Goal: Task Accomplishment & Management: Manage account settings

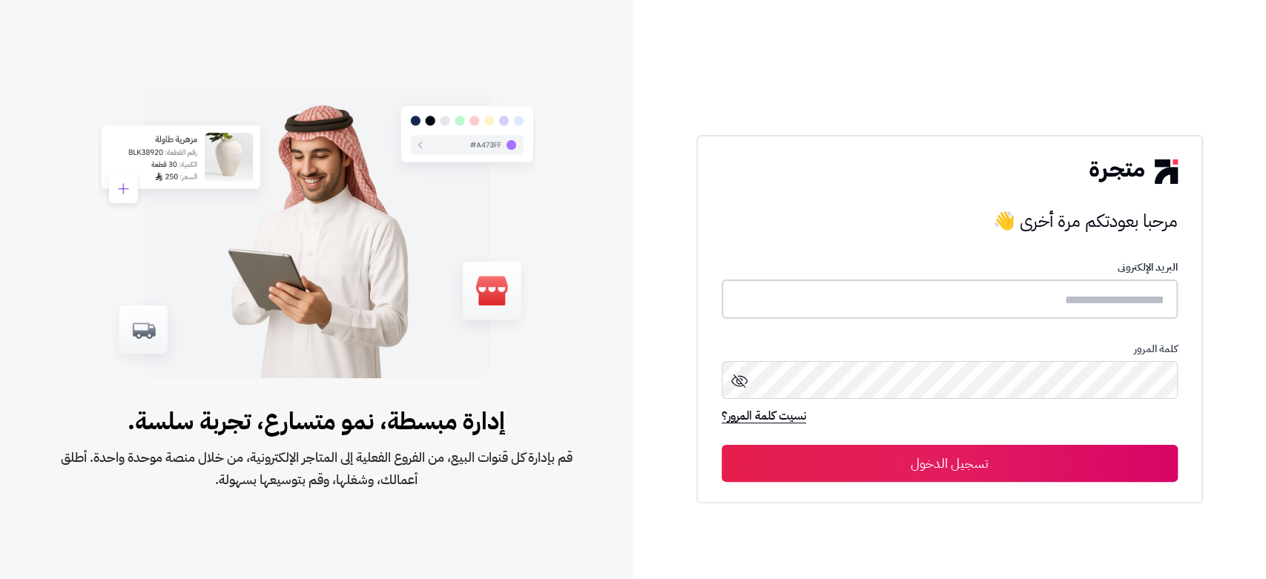
type input "**********"
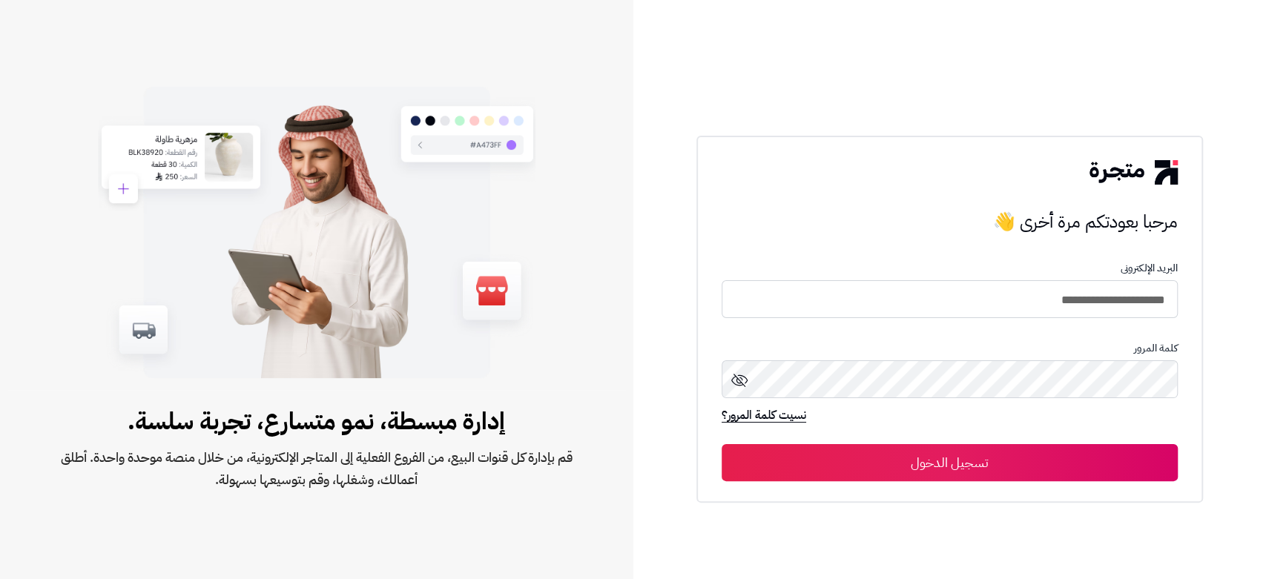
click at [926, 465] on button "تسجيل الدخول" at bounding box center [950, 462] width 456 height 37
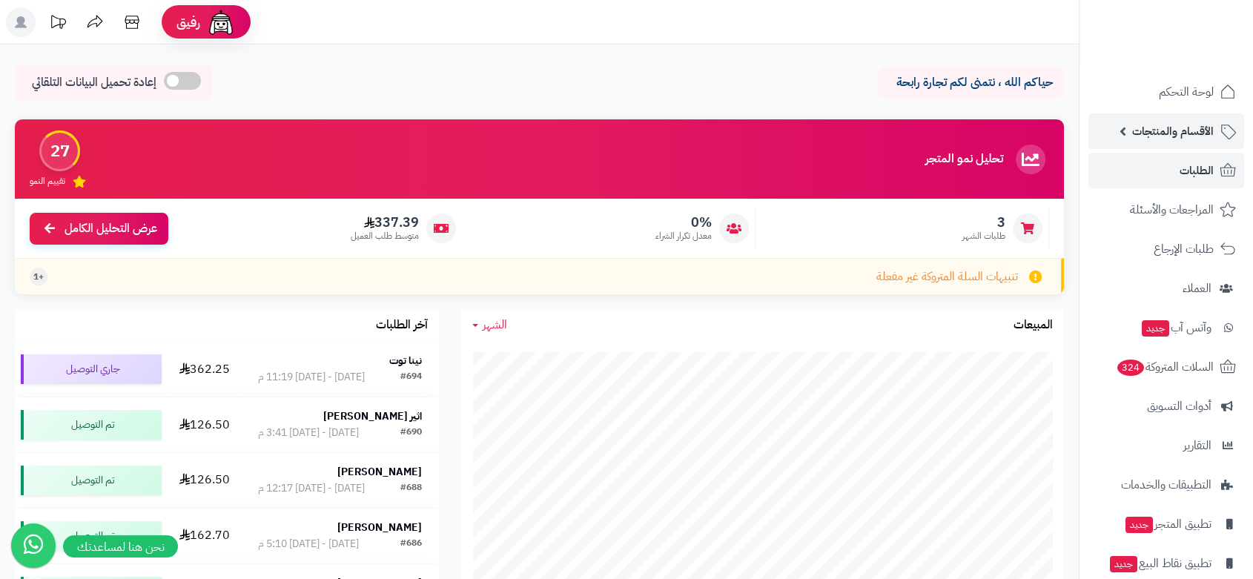
click at [1199, 127] on span "الأقسام والمنتجات" at bounding box center [1173, 131] width 82 height 21
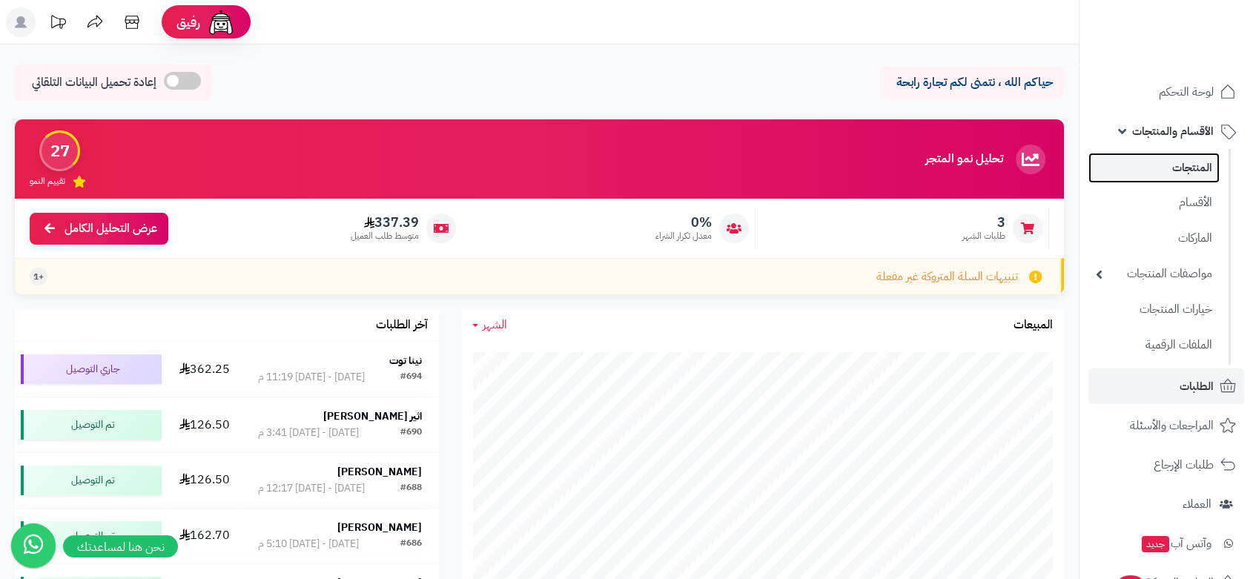
click at [1201, 165] on link "المنتجات" at bounding box center [1154, 168] width 131 height 30
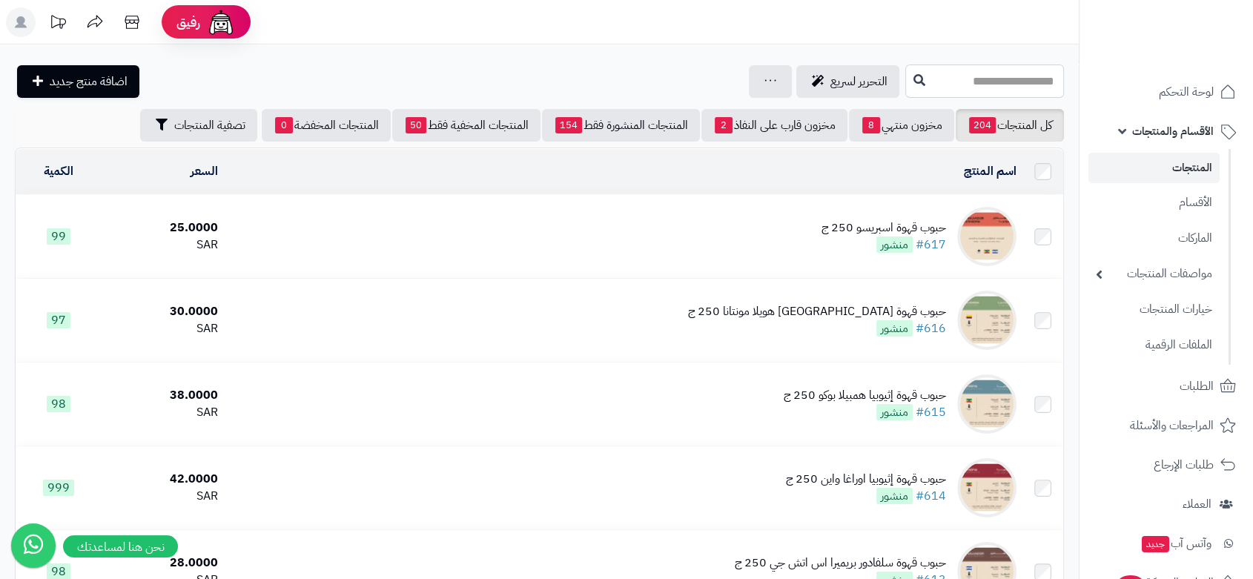
click at [954, 78] on input "text" at bounding box center [985, 81] width 159 height 33
type input "*"
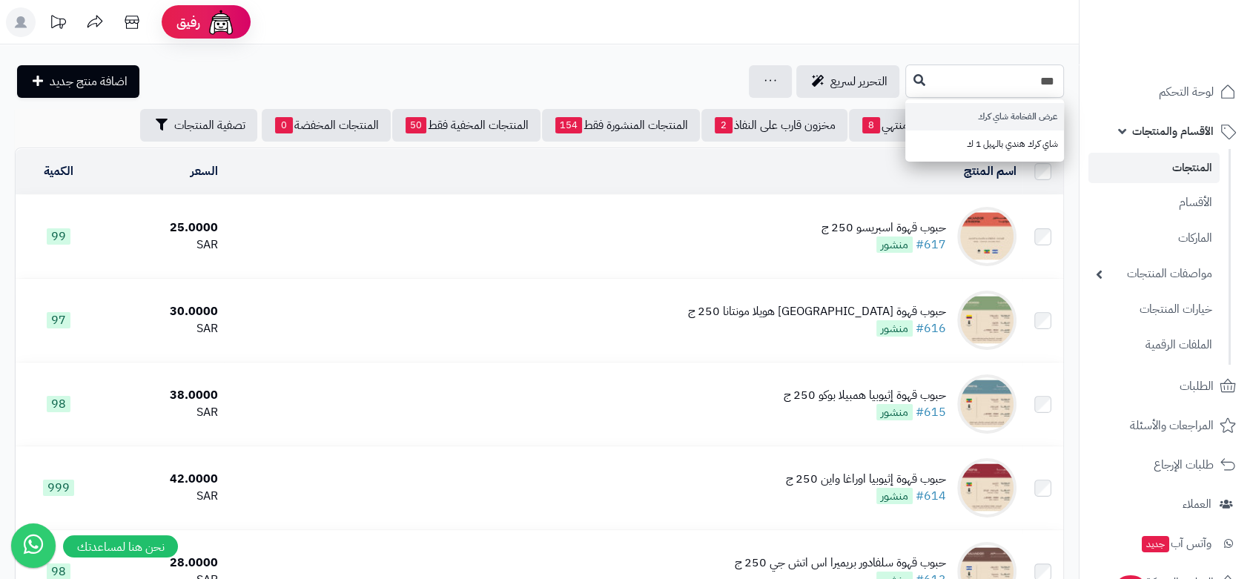
type input "***"
click at [958, 116] on link "عرض الفخامة شاي كرك" at bounding box center [985, 116] width 159 height 27
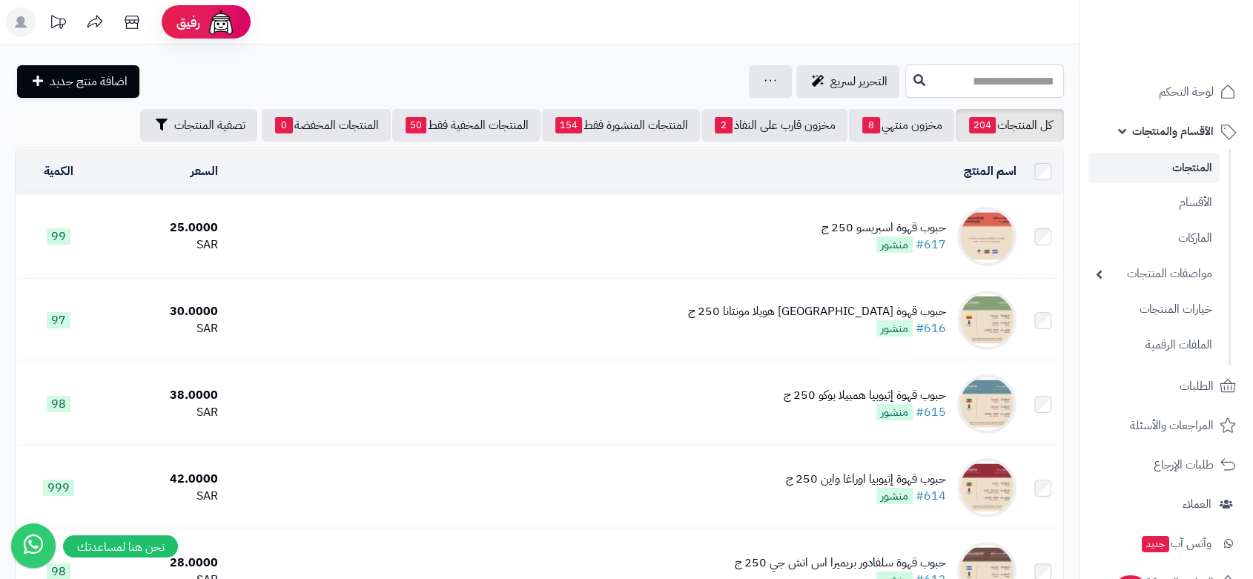
click at [1006, 82] on input "text" at bounding box center [985, 81] width 159 height 33
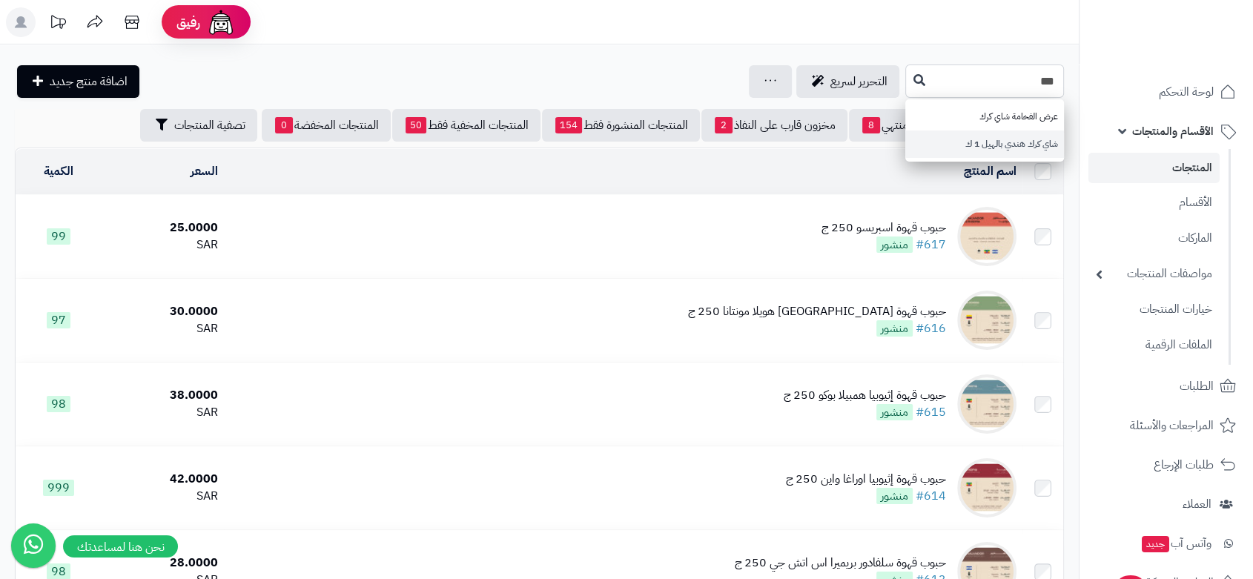
type input "***"
click at [987, 142] on link "شاي كرك هندي بالهيل 1 ك" at bounding box center [985, 144] width 159 height 27
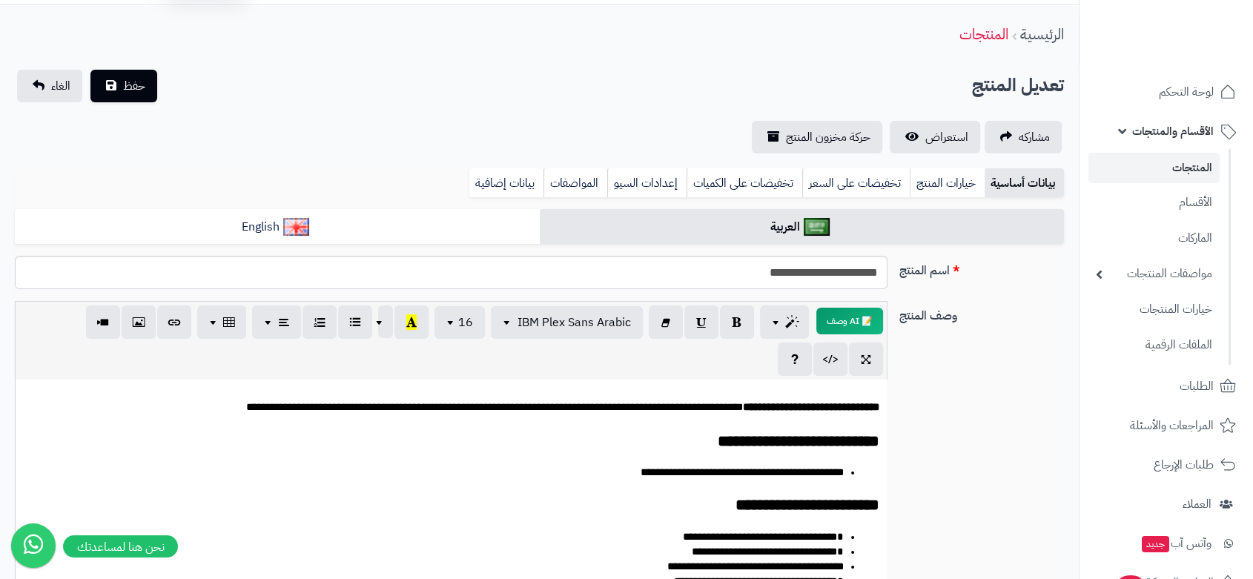
scroll to position [37, 0]
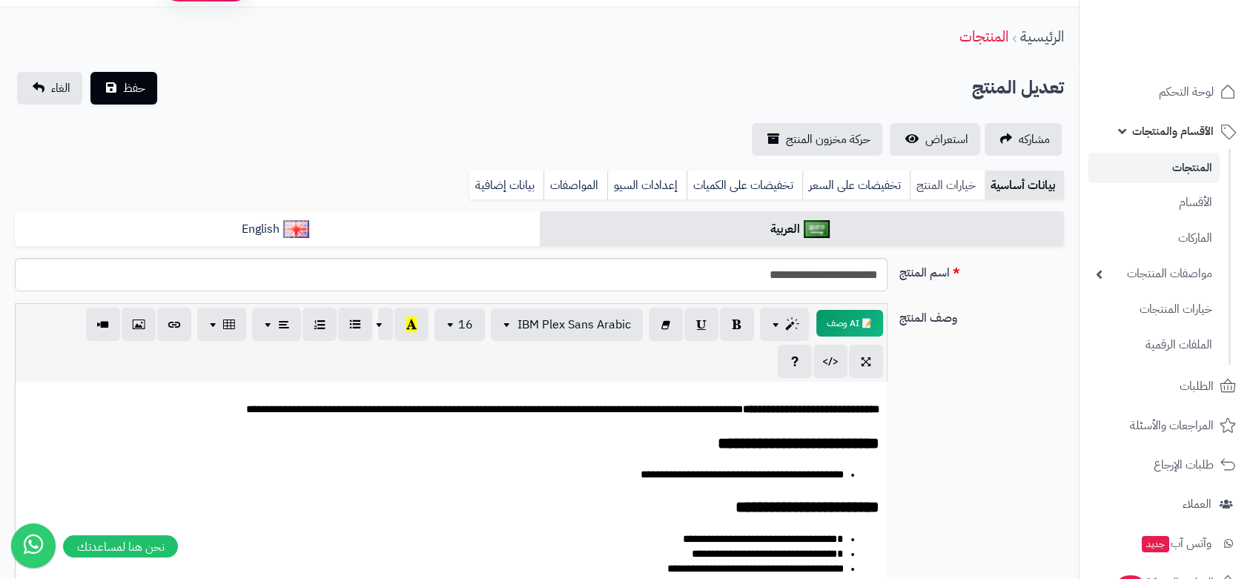
click at [943, 185] on link "خيارات المنتج" at bounding box center [947, 186] width 75 height 30
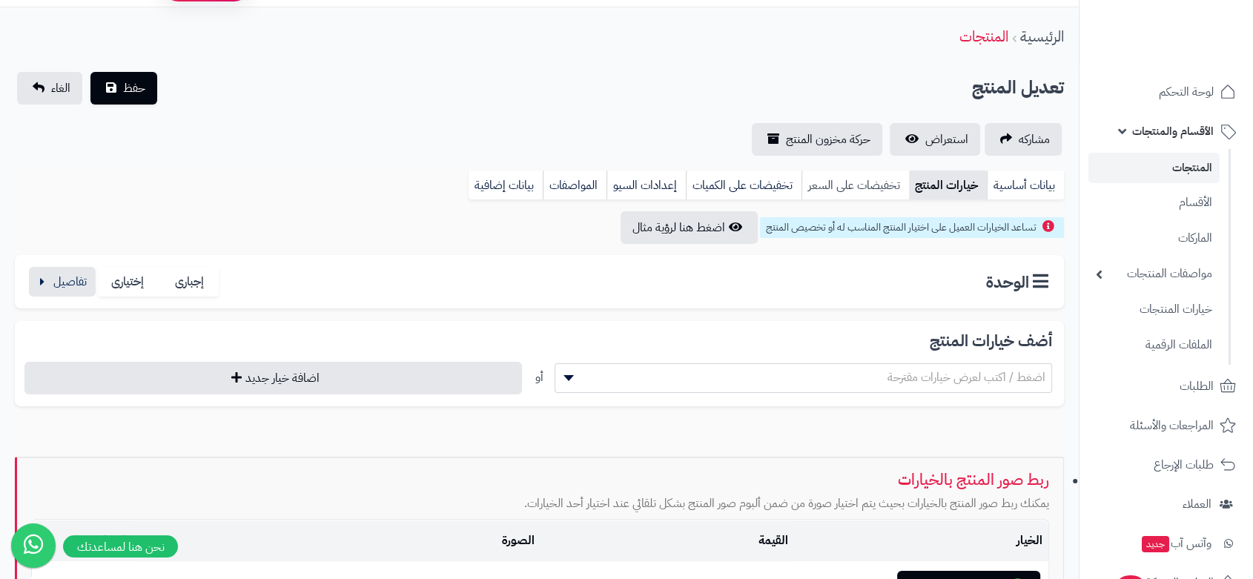
click at [848, 182] on link "تخفيضات على السعر" at bounding box center [856, 186] width 108 height 30
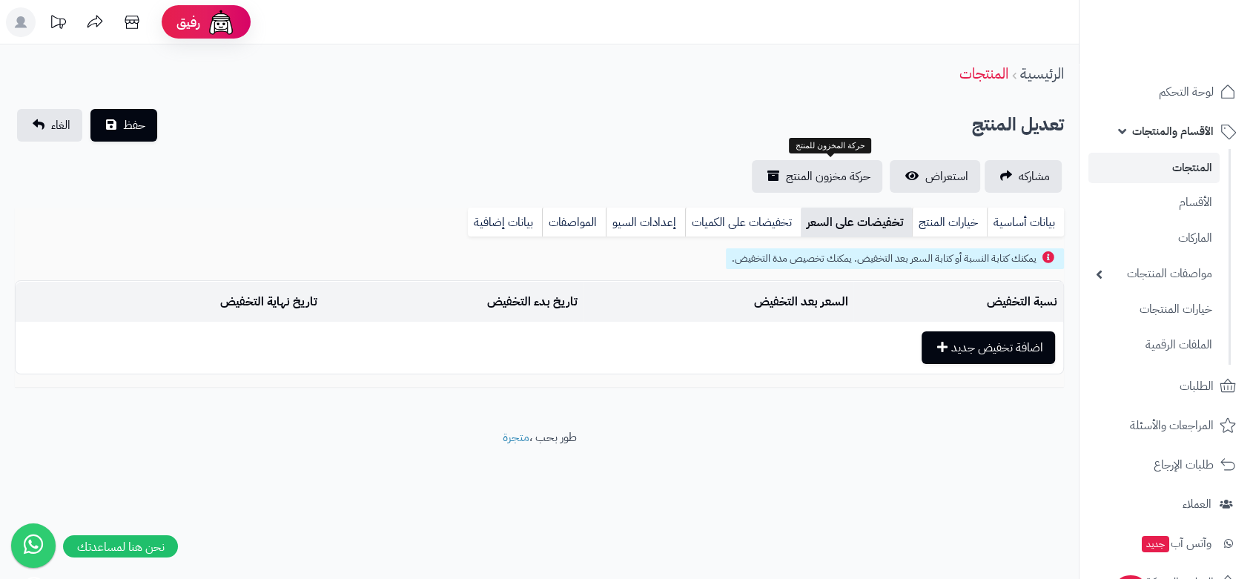
scroll to position [0, 0]
click at [764, 222] on link "تخفيضات على الكميات" at bounding box center [756, 223] width 116 height 30
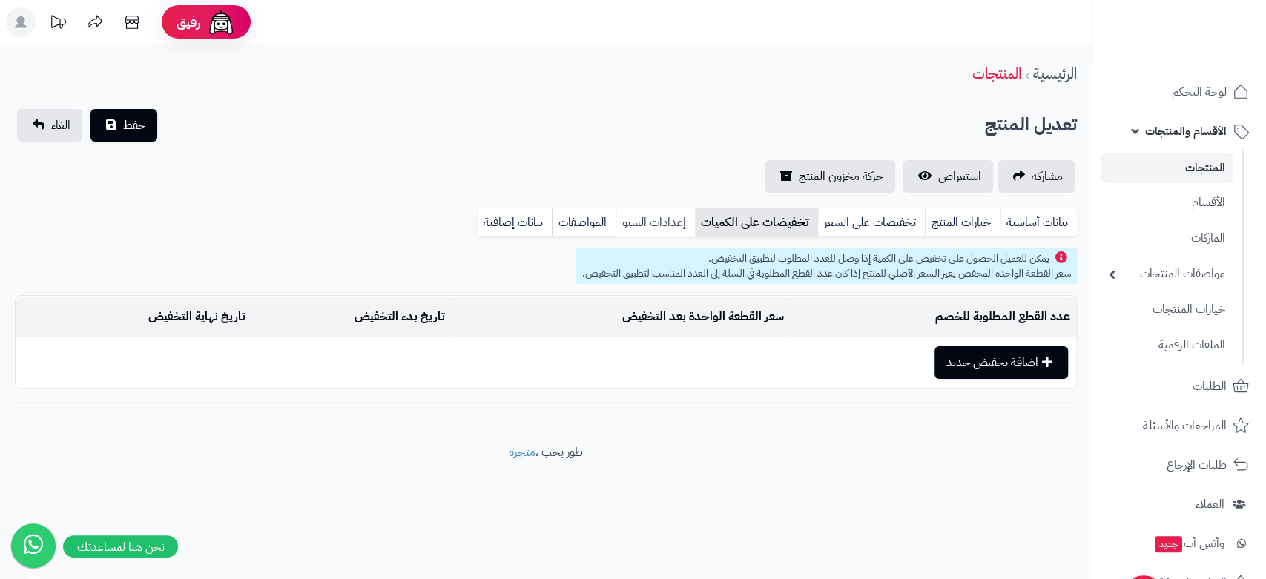
click at [656, 222] on link "إعدادات السيو" at bounding box center [655, 223] width 79 height 30
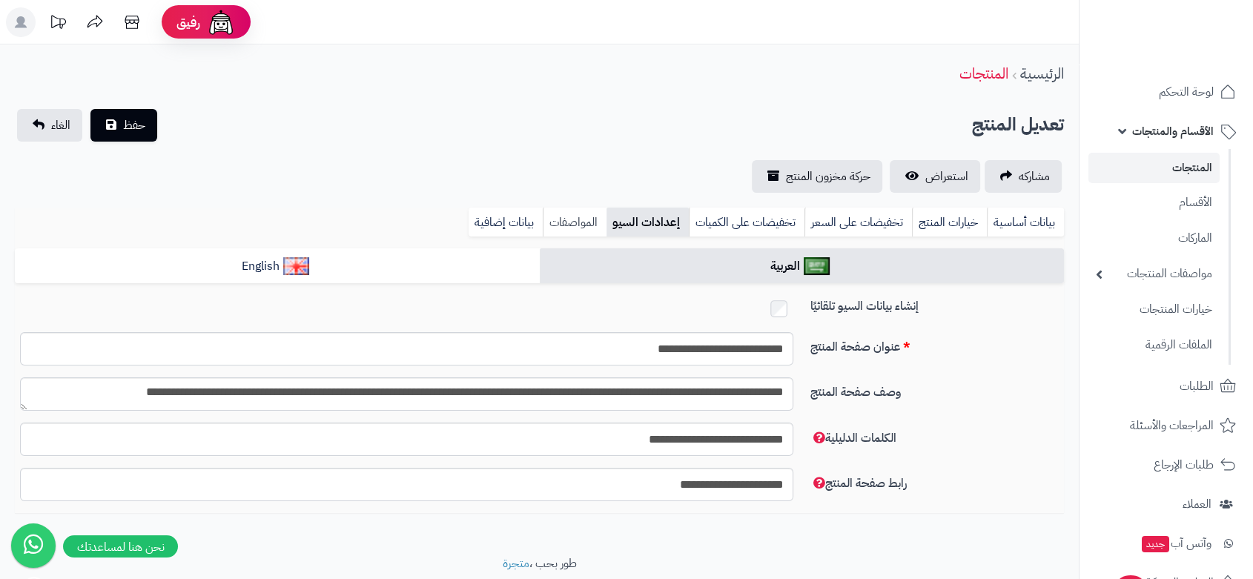
click at [580, 226] on link "المواصفات" at bounding box center [575, 223] width 64 height 30
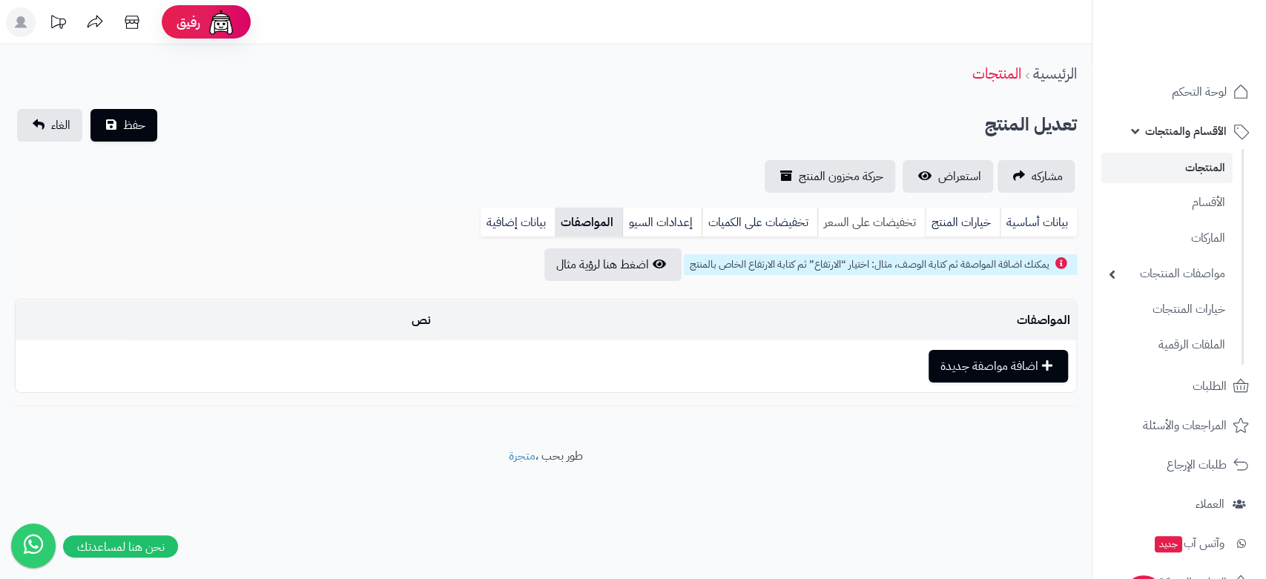
click at [874, 220] on link "تخفيضات على السعر" at bounding box center [871, 223] width 108 height 30
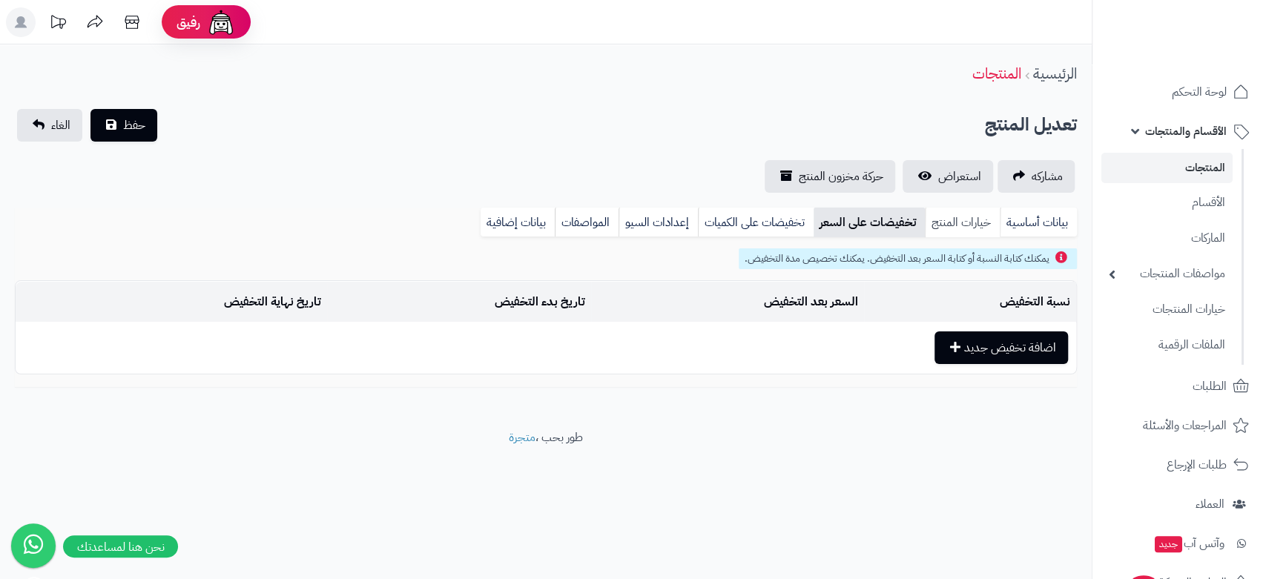
click at [950, 225] on link "خيارات المنتج" at bounding box center [962, 223] width 75 height 30
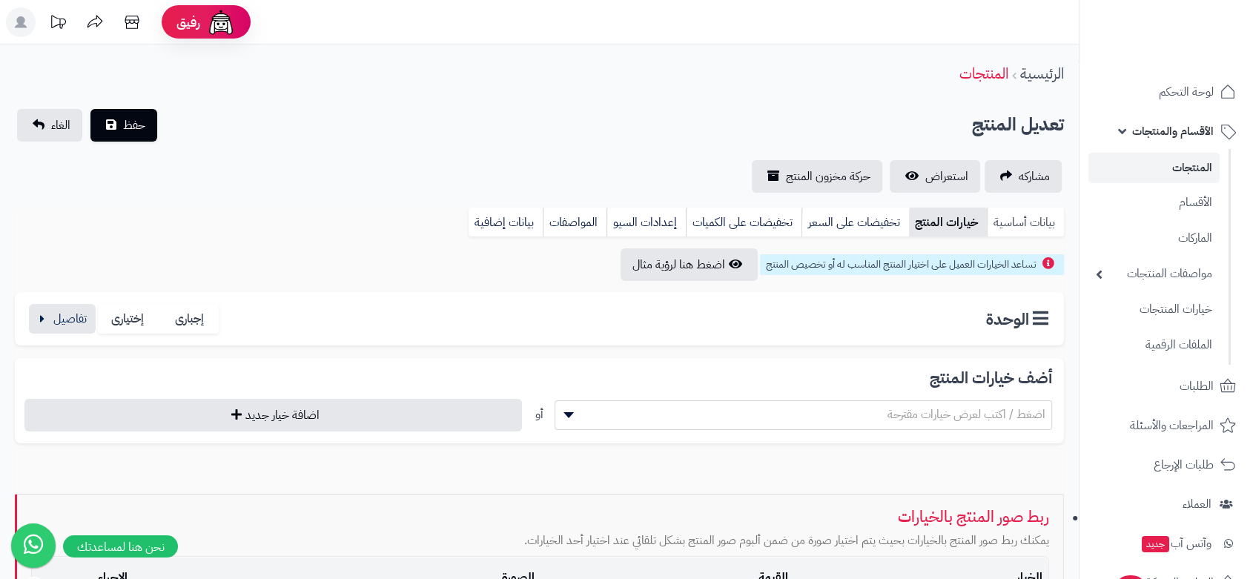
click at [1023, 217] on link "بيانات أساسية" at bounding box center [1025, 223] width 77 height 30
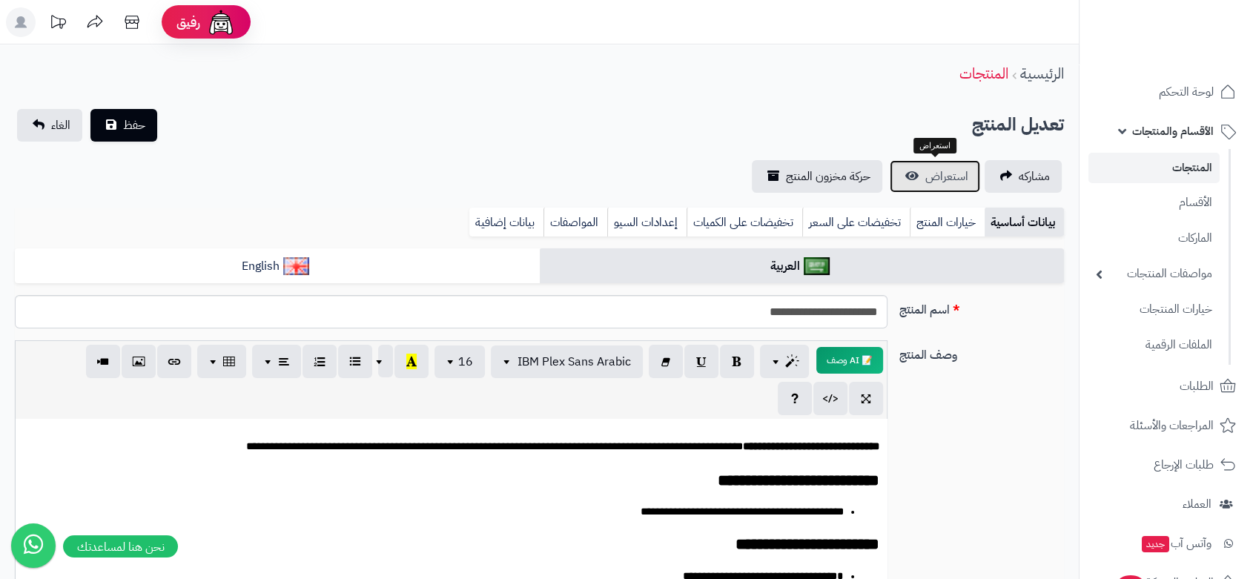
click at [937, 172] on span "استعراض" at bounding box center [947, 177] width 43 height 18
